Goal: Find specific page/section: Find specific page/section

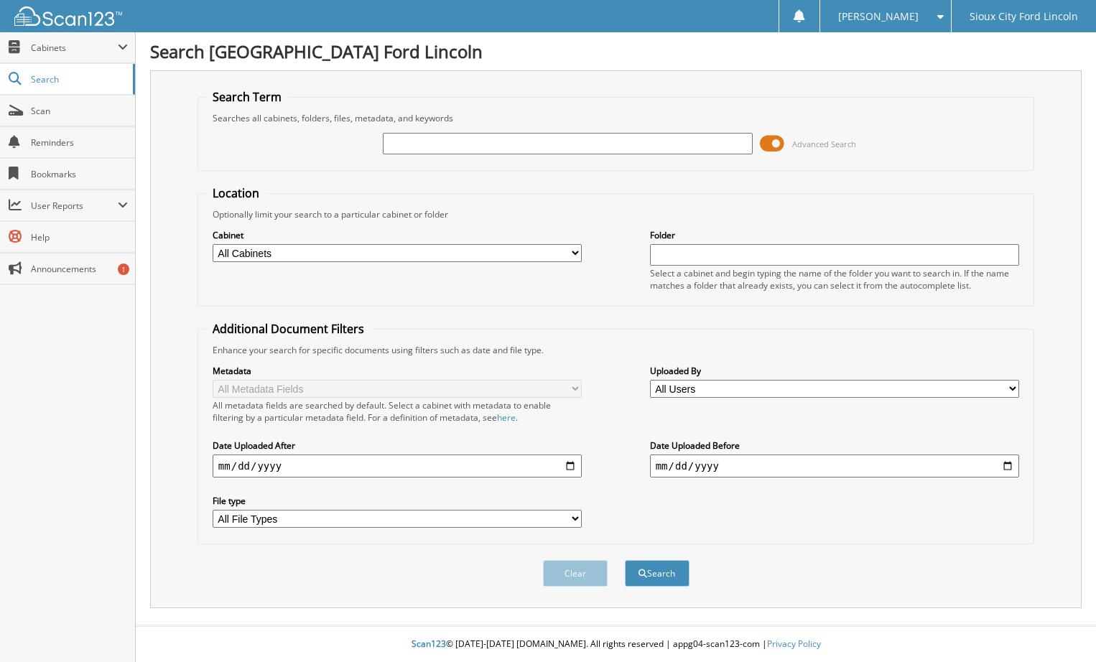
click at [456, 128] on div "Advanced Search" at bounding box center [615, 143] width 821 height 39
click at [459, 140] on input "text" at bounding box center [567, 144] width 369 height 22
paste input "943706"
type input "943706"
click at [665, 581] on button "Search" at bounding box center [657, 573] width 65 height 27
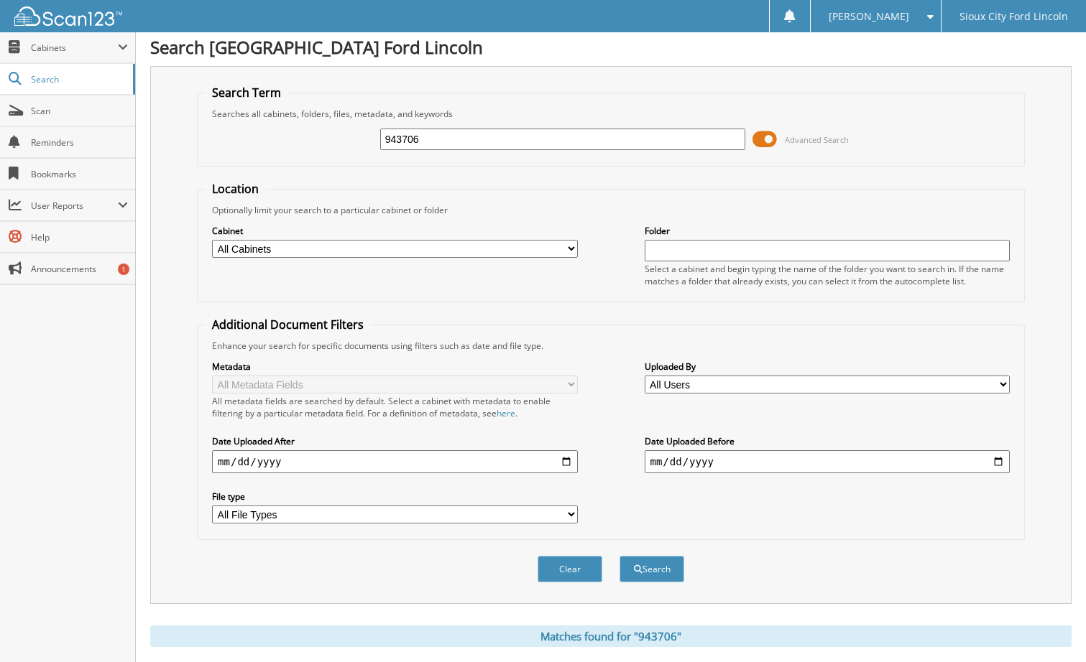
scroll to position [216, 0]
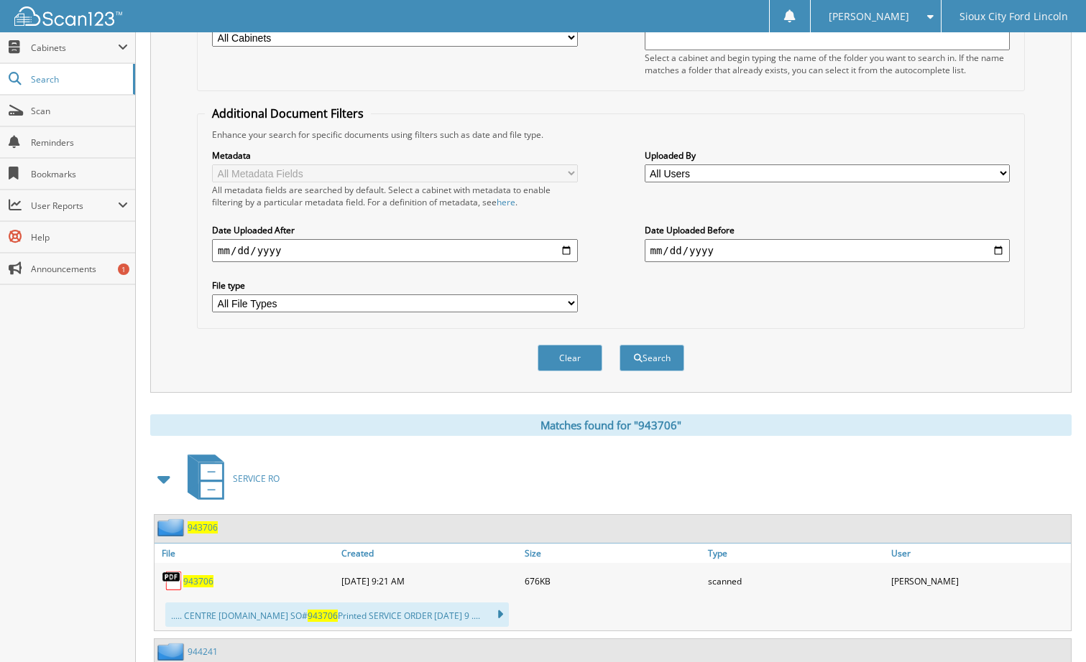
click at [203, 583] on span "943706" at bounding box center [198, 582] width 30 height 12
click at [190, 578] on span "943706" at bounding box center [198, 582] width 30 height 12
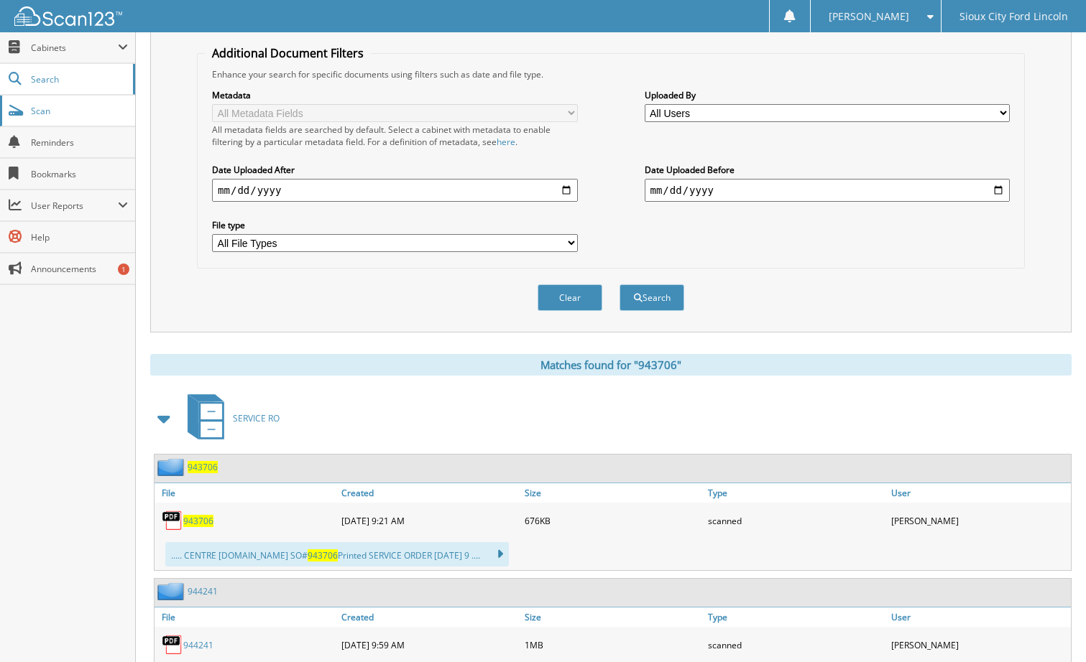
scroll to position [353, 0]
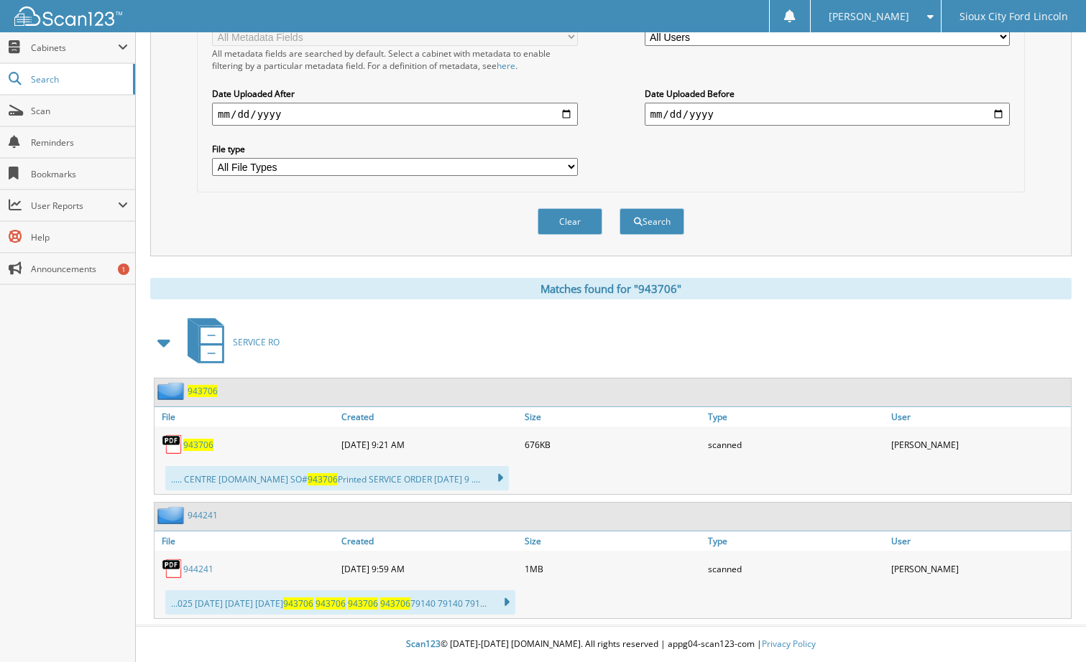
click at [168, 445] on img at bounding box center [173, 445] width 22 height 22
click at [188, 447] on span "943706" at bounding box center [198, 445] width 30 height 12
